Goal: Information Seeking & Learning: Check status

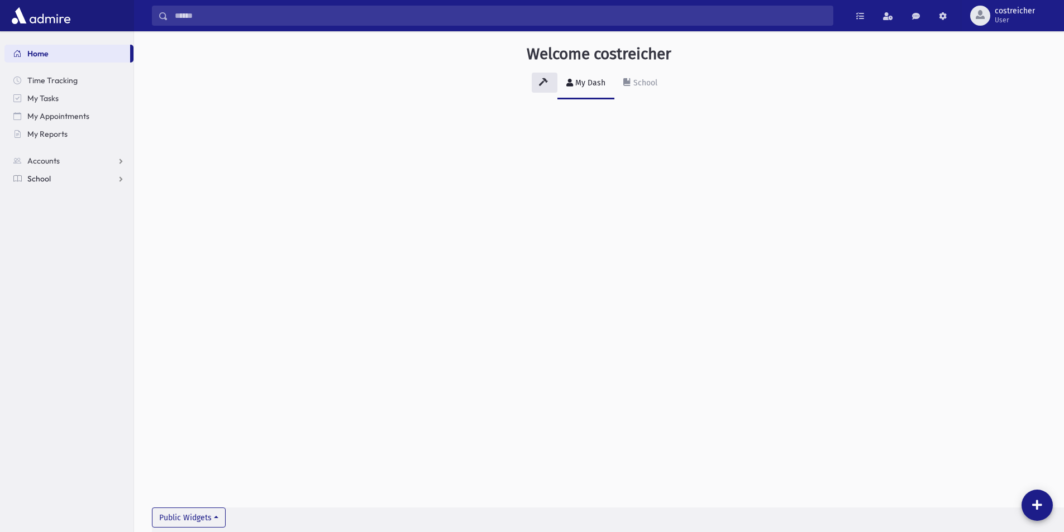
click at [46, 181] on span "School" at bounding box center [38, 179] width 23 height 10
click at [49, 198] on span "Students" at bounding box center [48, 196] width 31 height 10
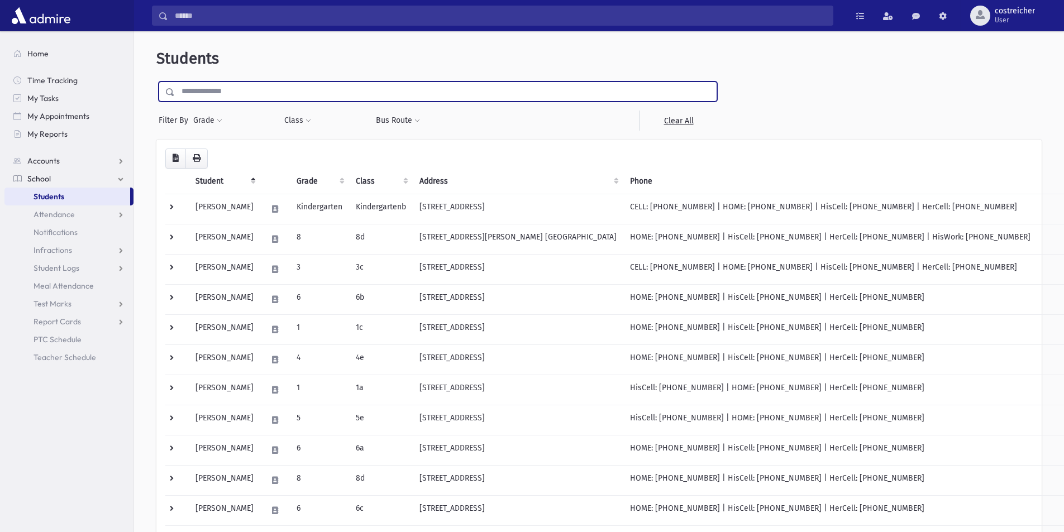
click at [336, 94] on input "text" at bounding box center [446, 92] width 542 height 20
type input "********"
click at [156, 82] on input "submit" at bounding box center [171, 89] width 31 height 15
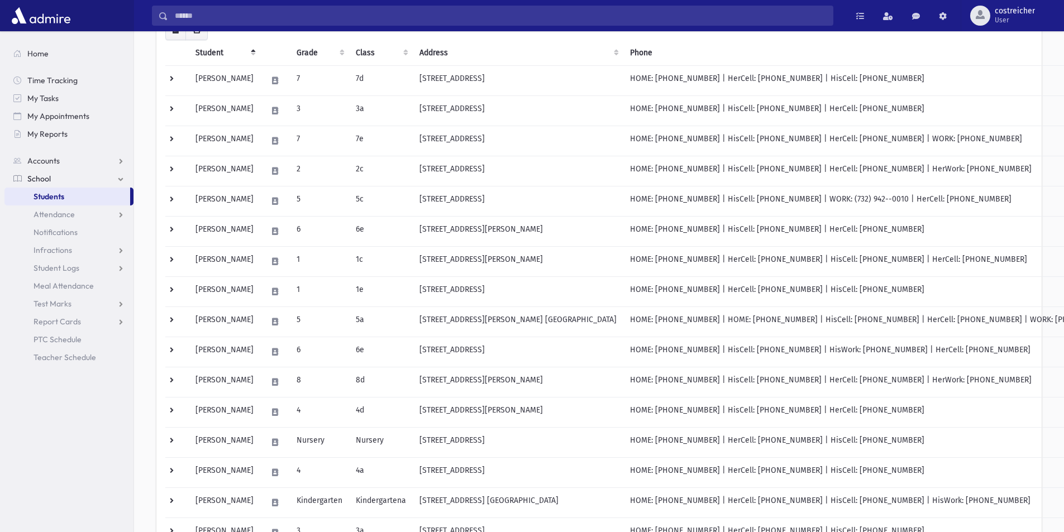
scroll to position [112, 0]
